Goal: Information Seeking & Learning: Learn about a topic

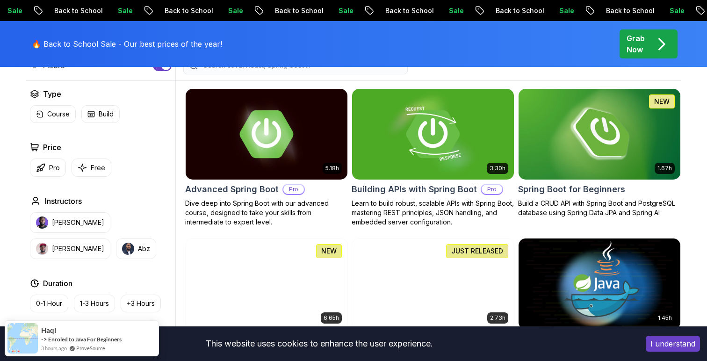
scroll to position [250, 0]
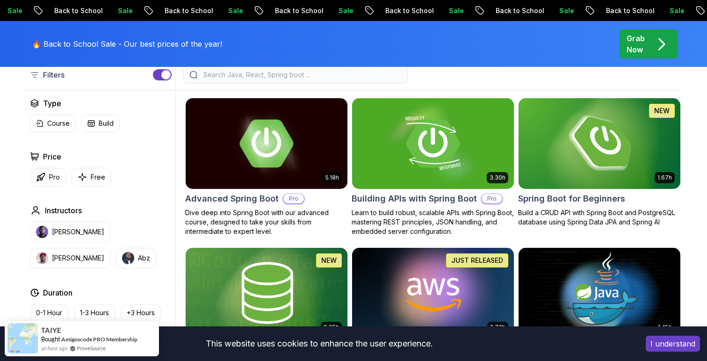
click at [633, 169] on img at bounding box center [599, 143] width 170 height 95
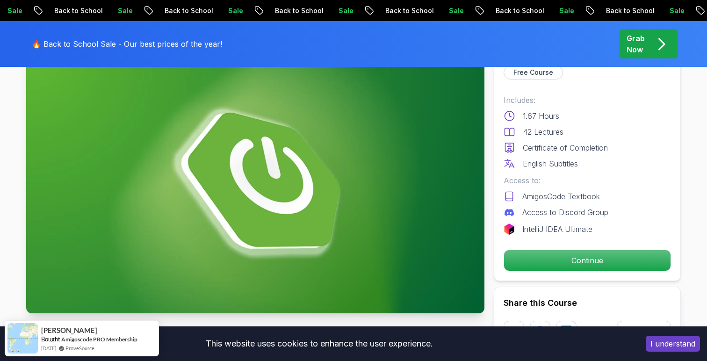
scroll to position [69, 0]
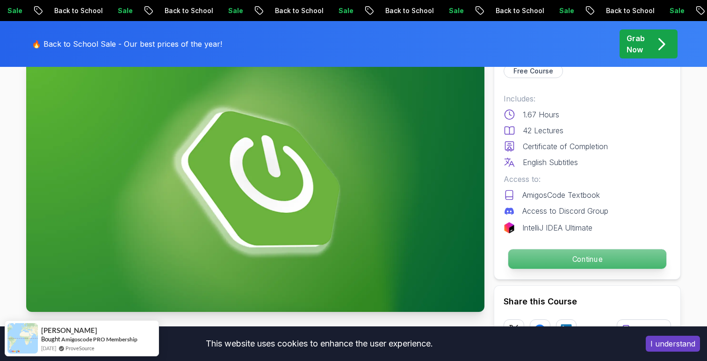
click at [549, 260] on p "Continue" at bounding box center [587, 259] width 158 height 20
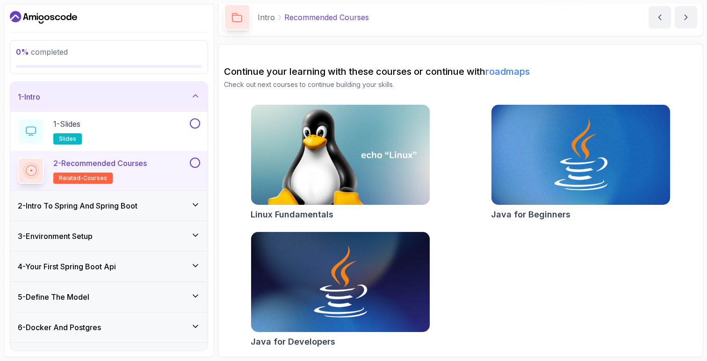
click at [158, 196] on div "2 - Intro To Spring And Spring Boot" at bounding box center [108, 206] width 197 height 30
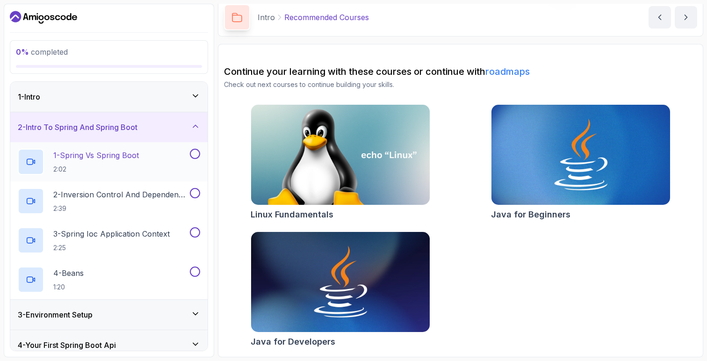
click at [116, 159] on p "1 - Spring Vs Spring Boot" at bounding box center [96, 155] width 86 height 11
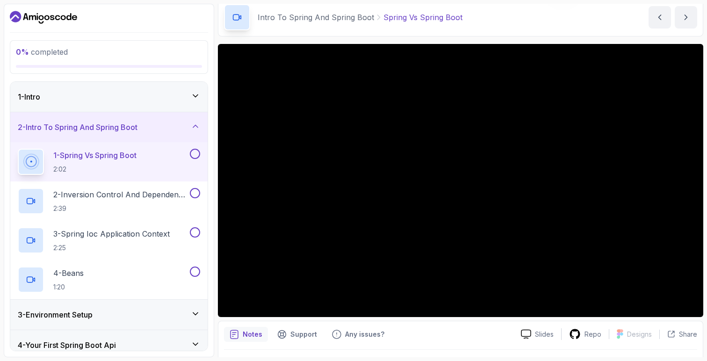
click at [195, 96] on icon at bounding box center [195, 95] width 5 height 2
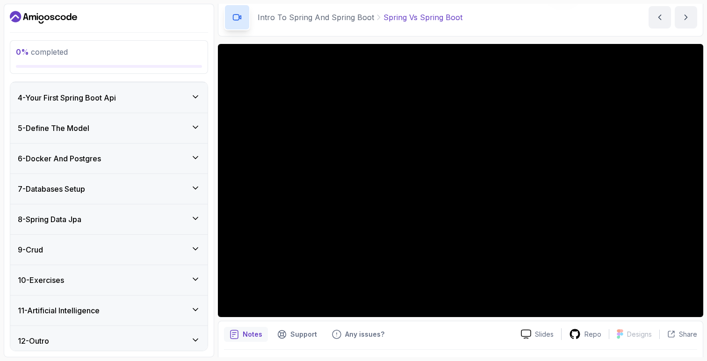
scroll to position [174, 0]
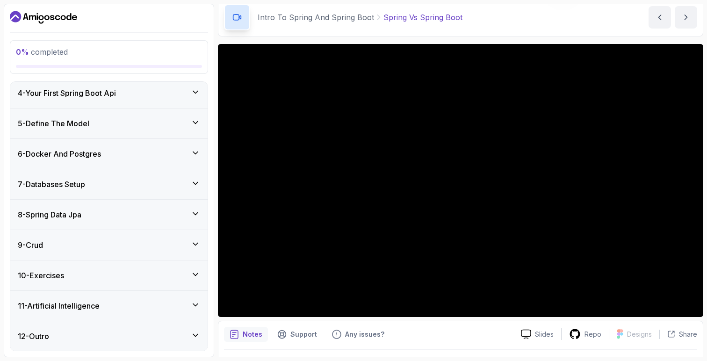
click at [197, 153] on icon at bounding box center [195, 152] width 9 height 9
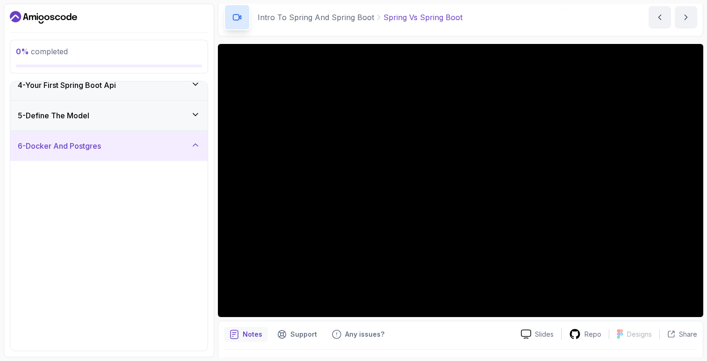
scroll to position [95, 0]
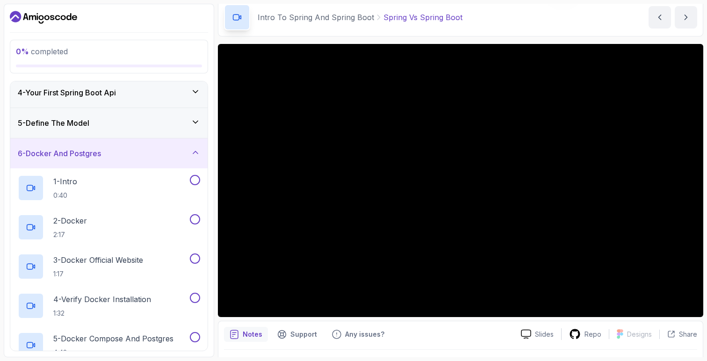
click at [197, 153] on icon at bounding box center [195, 152] width 9 height 9
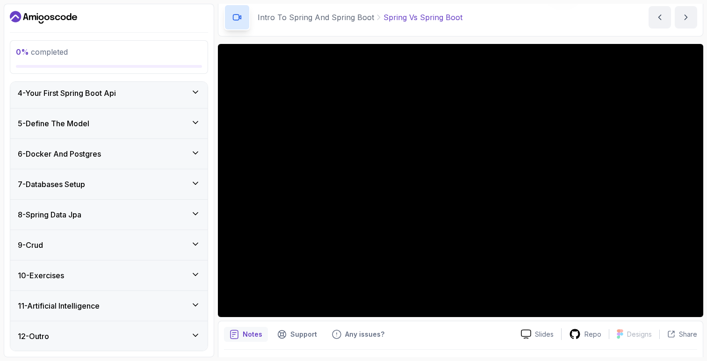
click at [189, 190] on div "7 - Databases Setup" at bounding box center [108, 184] width 197 height 30
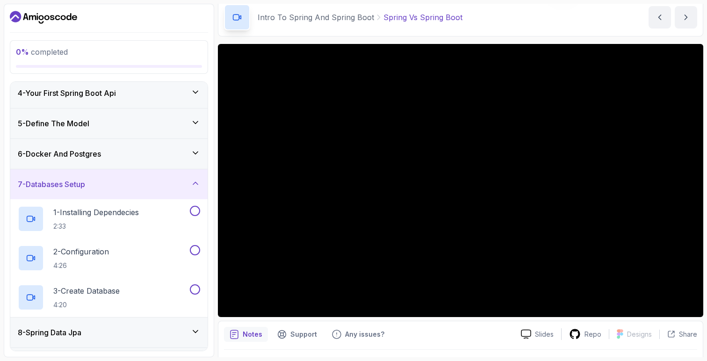
click at [191, 186] on icon at bounding box center [195, 183] width 9 height 9
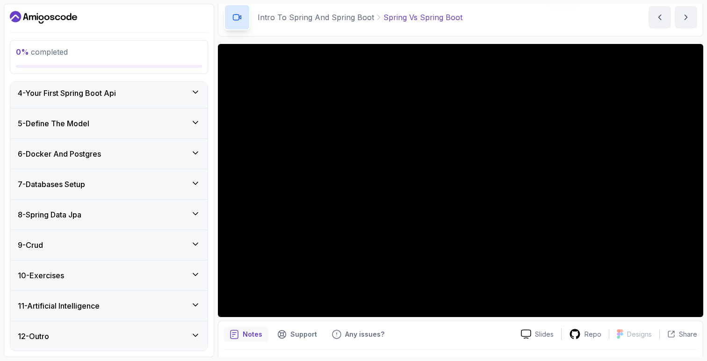
click at [187, 212] on div "8 - Spring Data Jpa" at bounding box center [109, 214] width 182 height 11
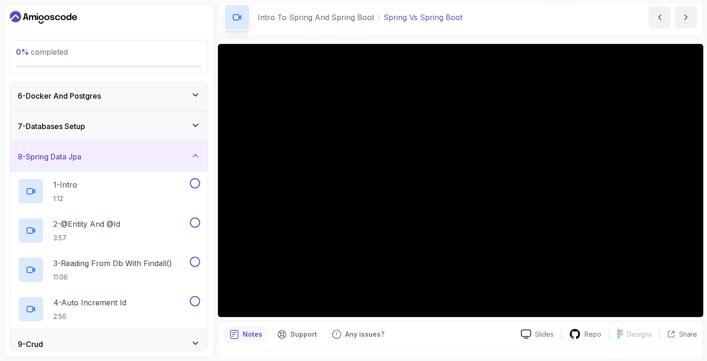
scroll to position [182, 0]
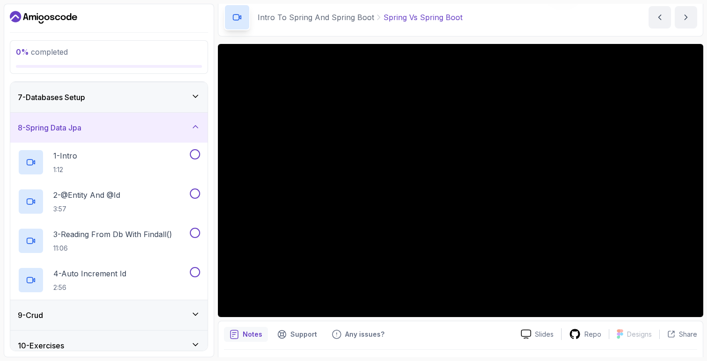
click at [194, 127] on icon at bounding box center [195, 126] width 5 height 2
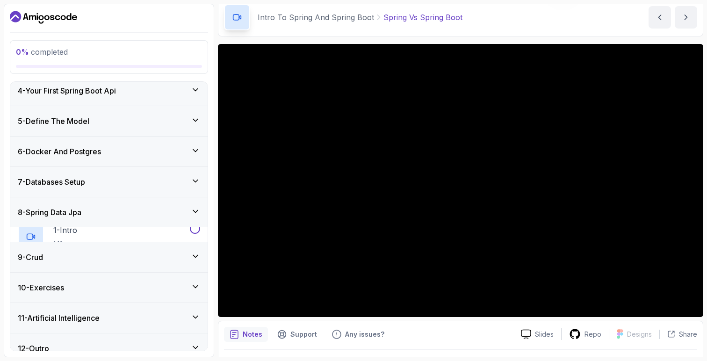
scroll to position [95, 0]
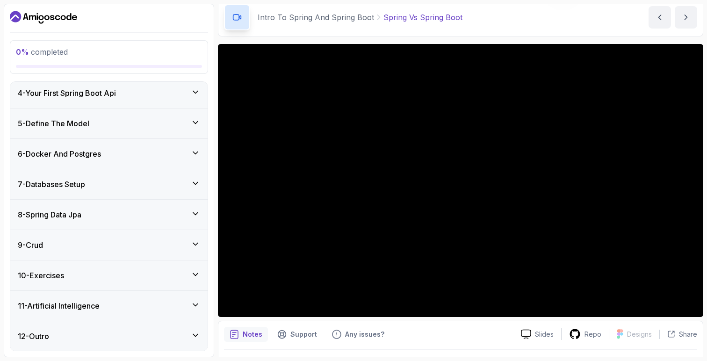
click at [194, 241] on icon at bounding box center [195, 243] width 9 height 9
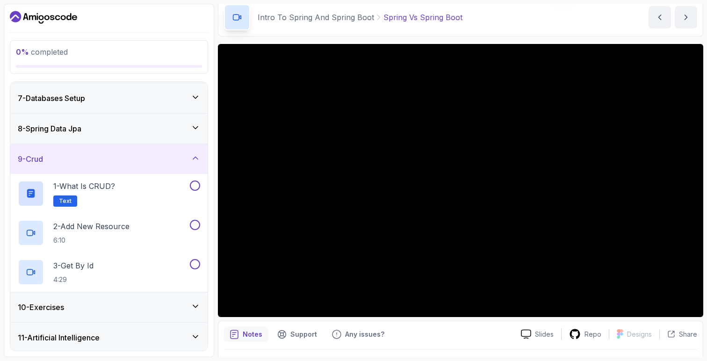
scroll to position [183, 0]
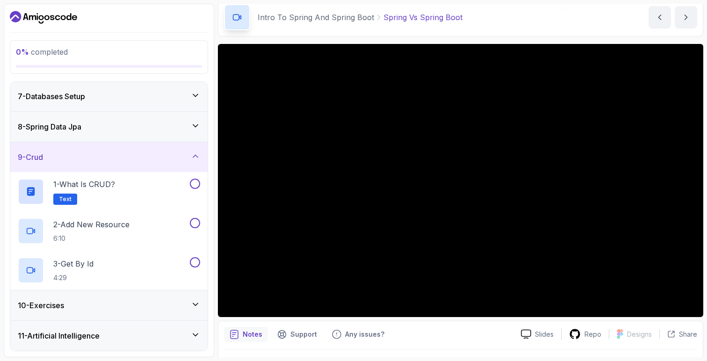
click at [191, 157] on icon at bounding box center [195, 156] width 9 height 9
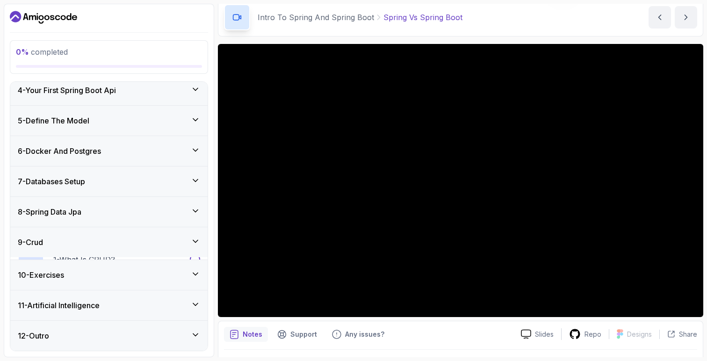
scroll to position [95, 0]
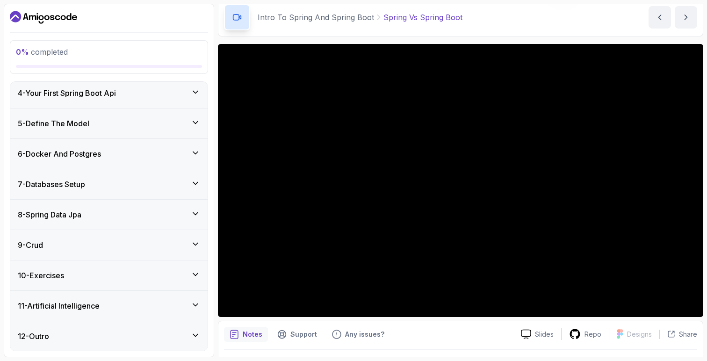
click at [145, 299] on div "11 - Artificial Intelligence" at bounding box center [108, 306] width 197 height 30
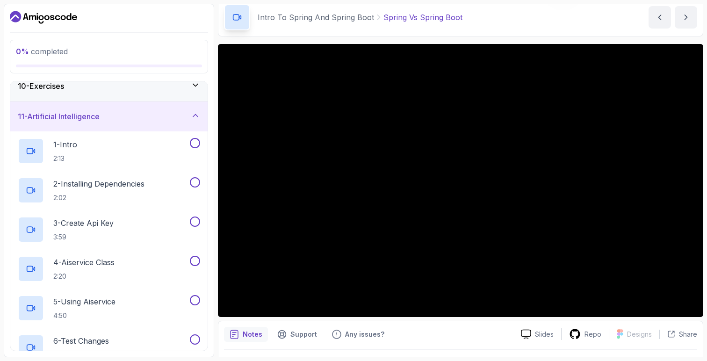
scroll to position [280, 0]
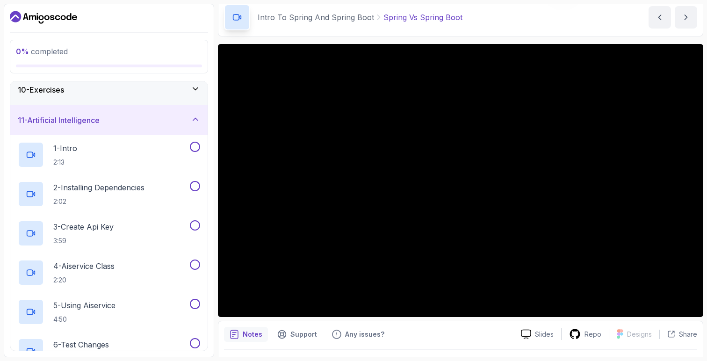
click at [195, 122] on icon at bounding box center [195, 119] width 9 height 9
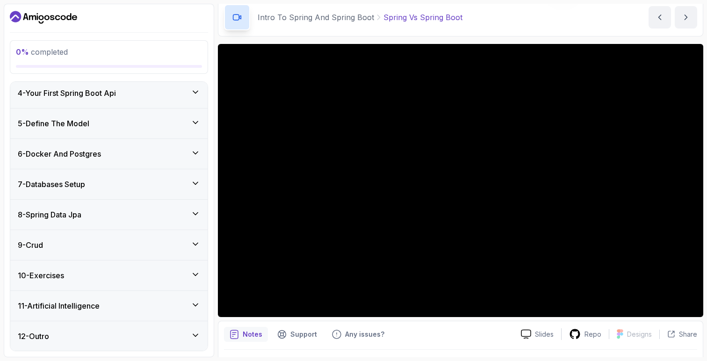
scroll to position [0, 0]
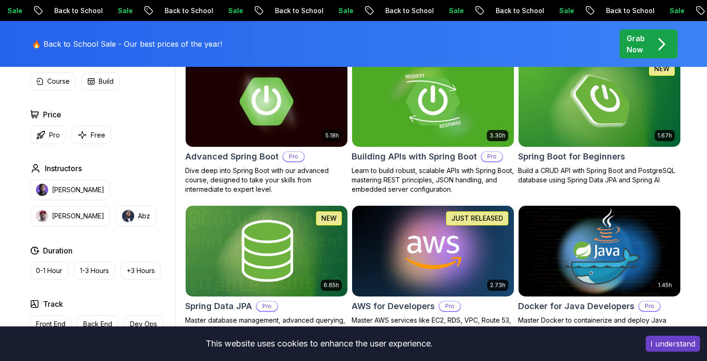
scroll to position [291, 0]
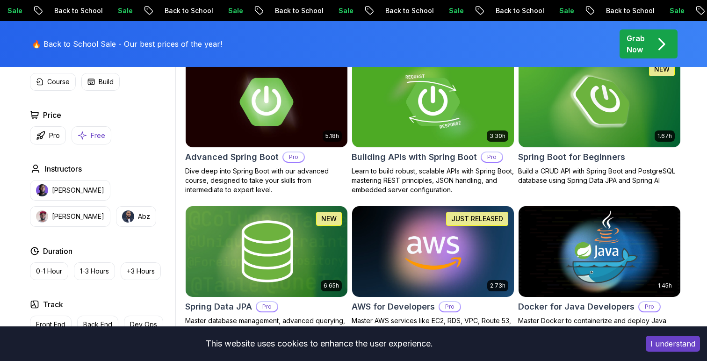
click at [108, 137] on button "Free" at bounding box center [92, 135] width 40 height 18
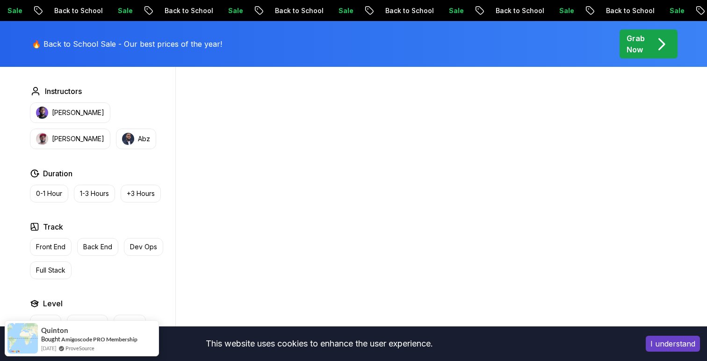
scroll to position [419, 0]
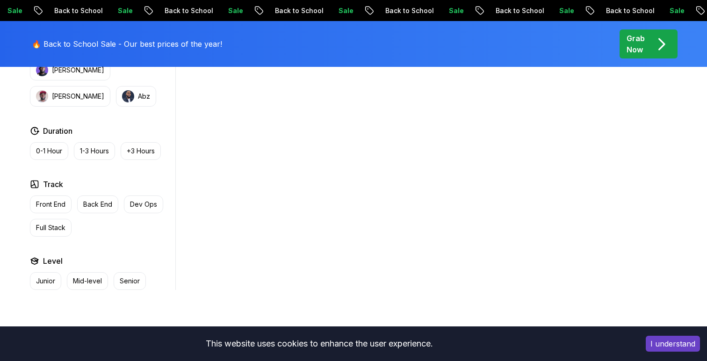
scroll to position [419, 0]
